Goal: Task Accomplishment & Management: Manage account settings

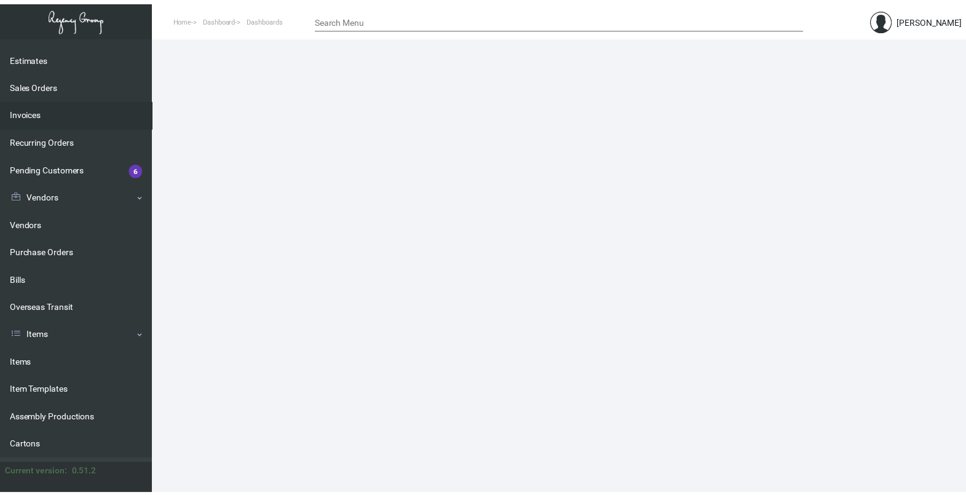
scroll to position [181, 0]
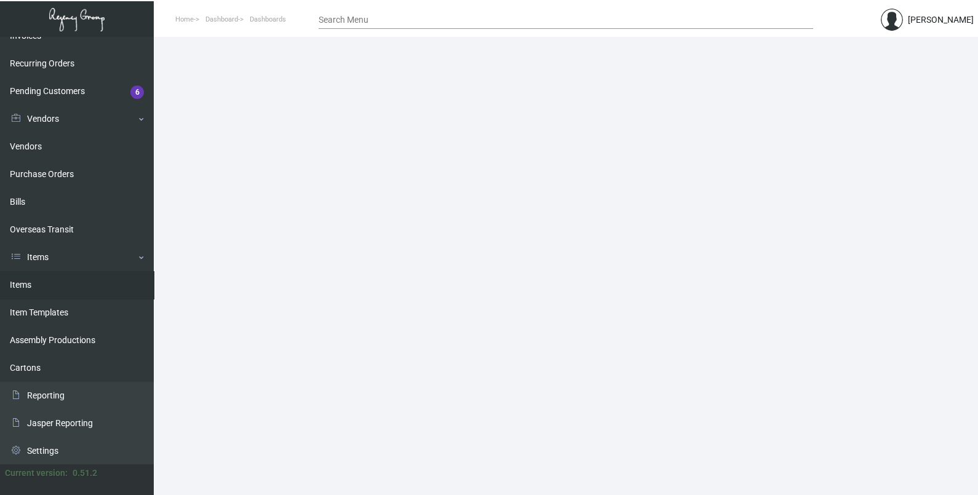
click at [50, 293] on link "Items" at bounding box center [77, 285] width 154 height 28
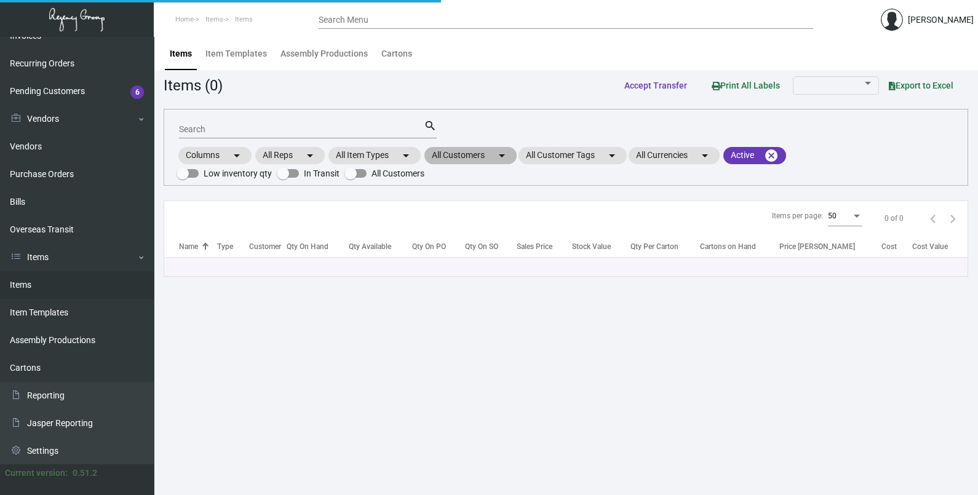
click at [488, 159] on mat-chip "All Customers arrow_drop_down" at bounding box center [470, 155] width 92 height 17
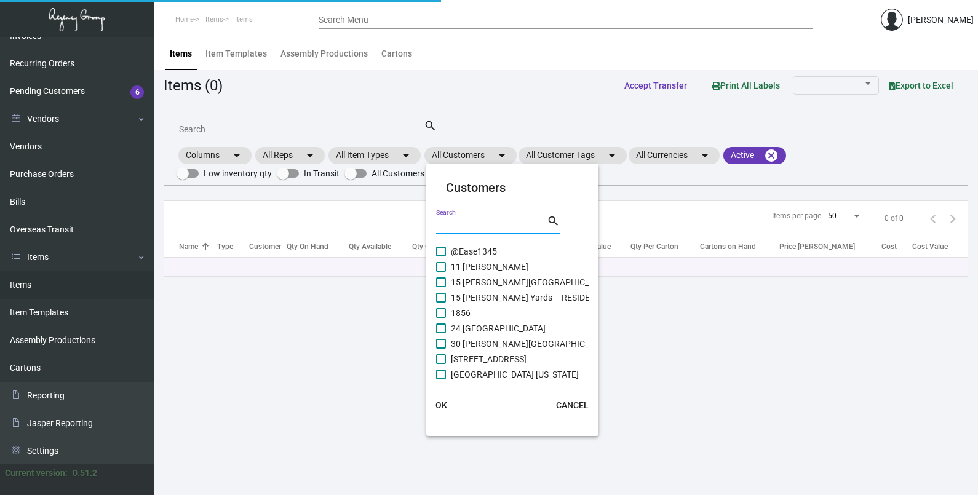
click at [494, 224] on input "Search" at bounding box center [491, 225] width 111 height 10
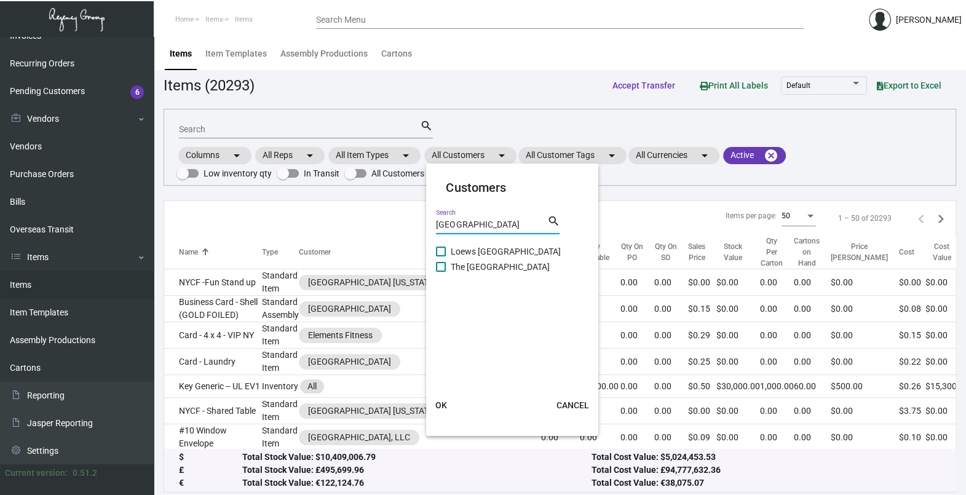
type input "[GEOGRAPHIC_DATA]"
click at [506, 271] on span "The [GEOGRAPHIC_DATA]" at bounding box center [500, 267] width 99 height 15
click at [441, 272] on input "The [GEOGRAPHIC_DATA]" at bounding box center [440, 272] width 1 height 1
checkbox input "true"
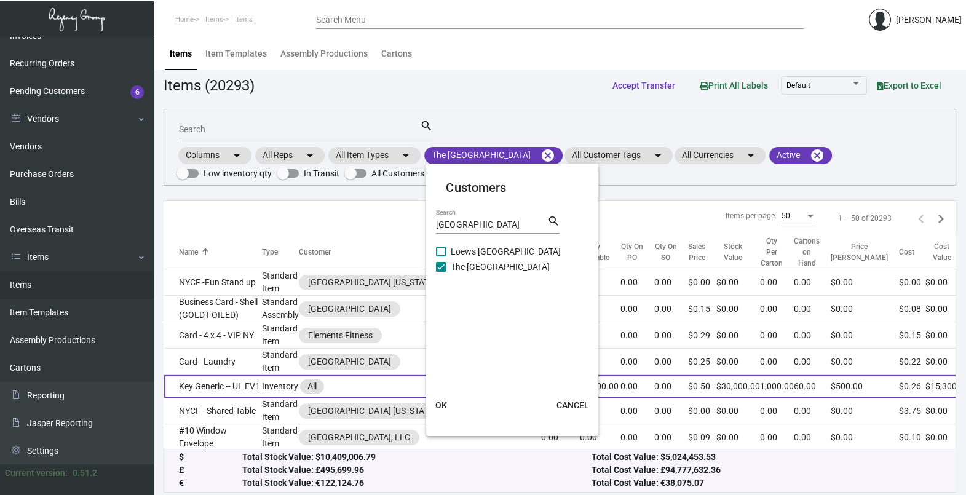
click at [438, 410] on button "OK" at bounding box center [440, 405] width 39 height 22
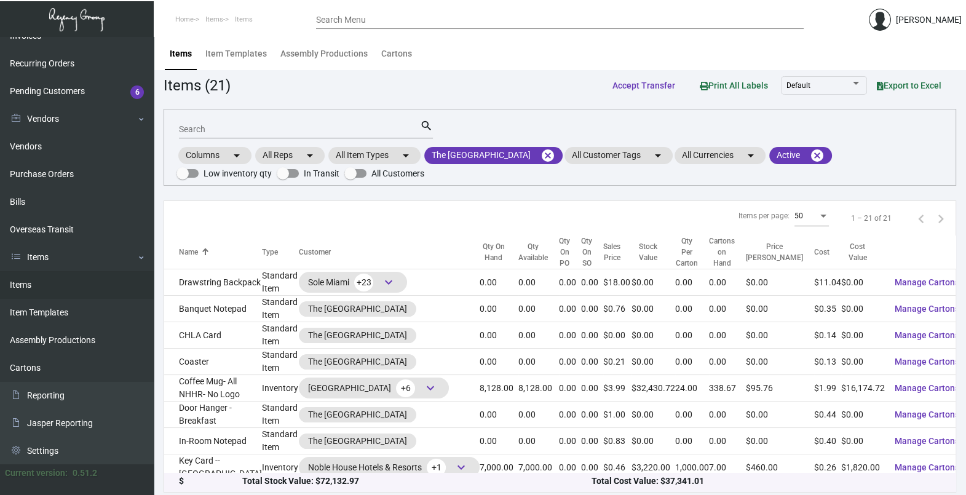
click at [223, 119] on div "Search" at bounding box center [299, 128] width 241 height 19
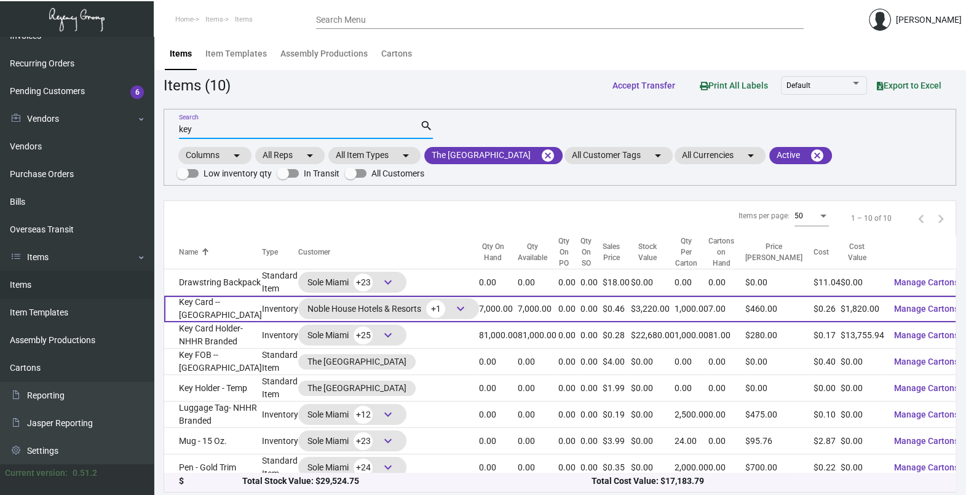
type input "key"
click at [218, 306] on td "Key Card -- [GEOGRAPHIC_DATA]" at bounding box center [213, 309] width 98 height 26
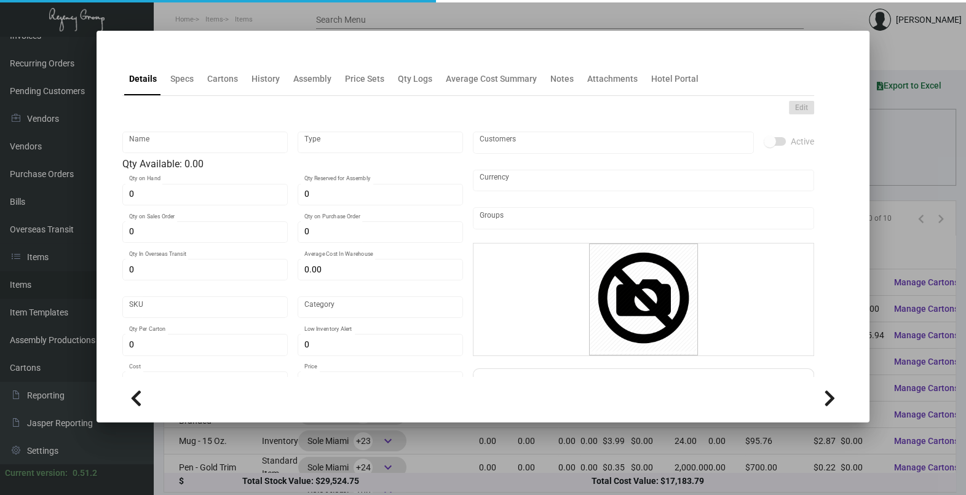
type input "Key Card -- [GEOGRAPHIC_DATA]"
type input "Inventory"
type input "7,000"
type input "$ 0.26"
type input "Overseas"
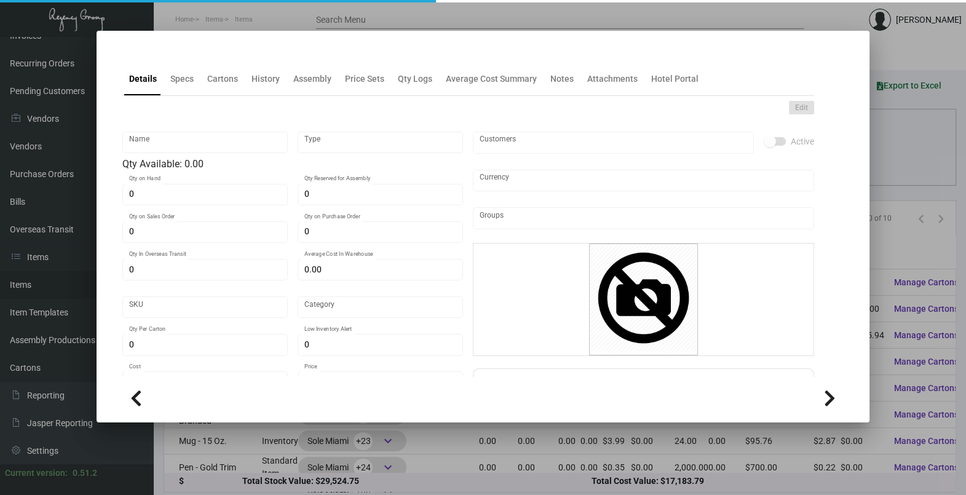
type input "1,000"
type input "5,000"
type input "$ 0.26"
type input "$ 0.46"
checkbox input "true"
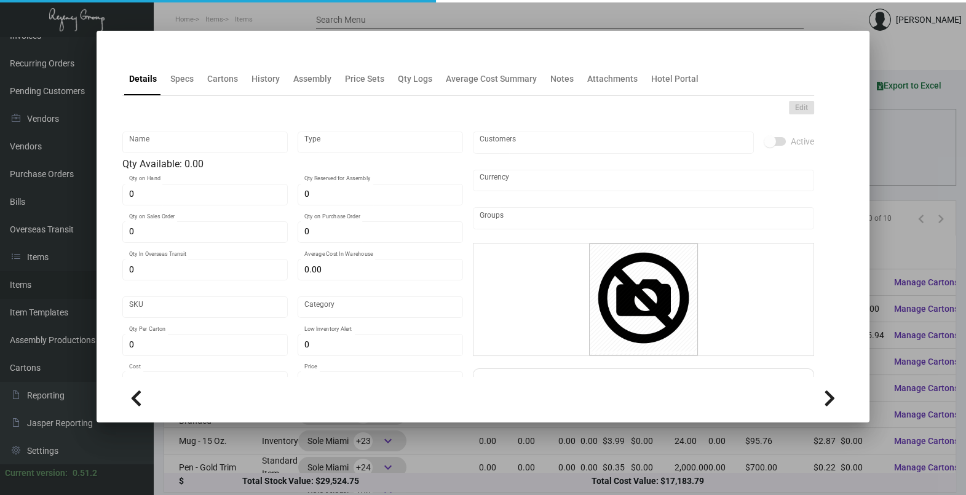
checkbox input "true"
type input "United States Dollar $"
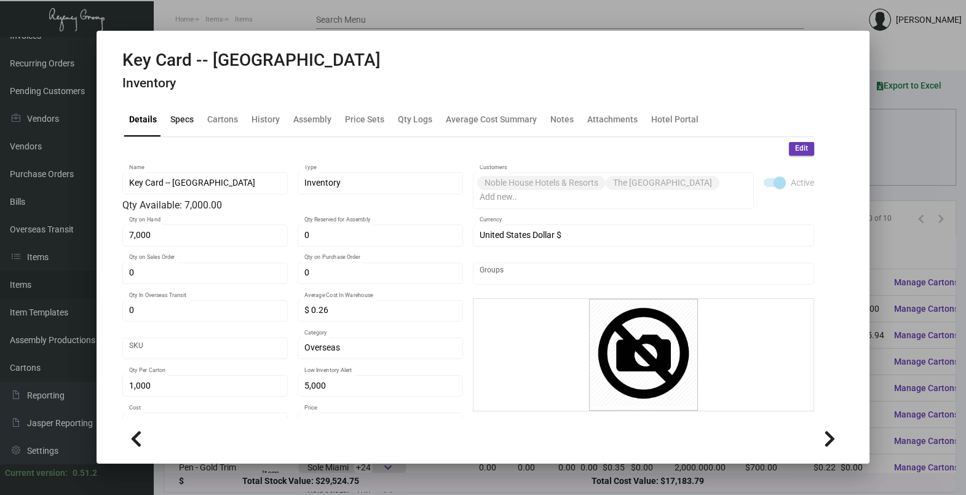
click at [181, 111] on div "Specs" at bounding box center [181, 120] width 33 height 30
